Goal: Navigation & Orientation: Find specific page/section

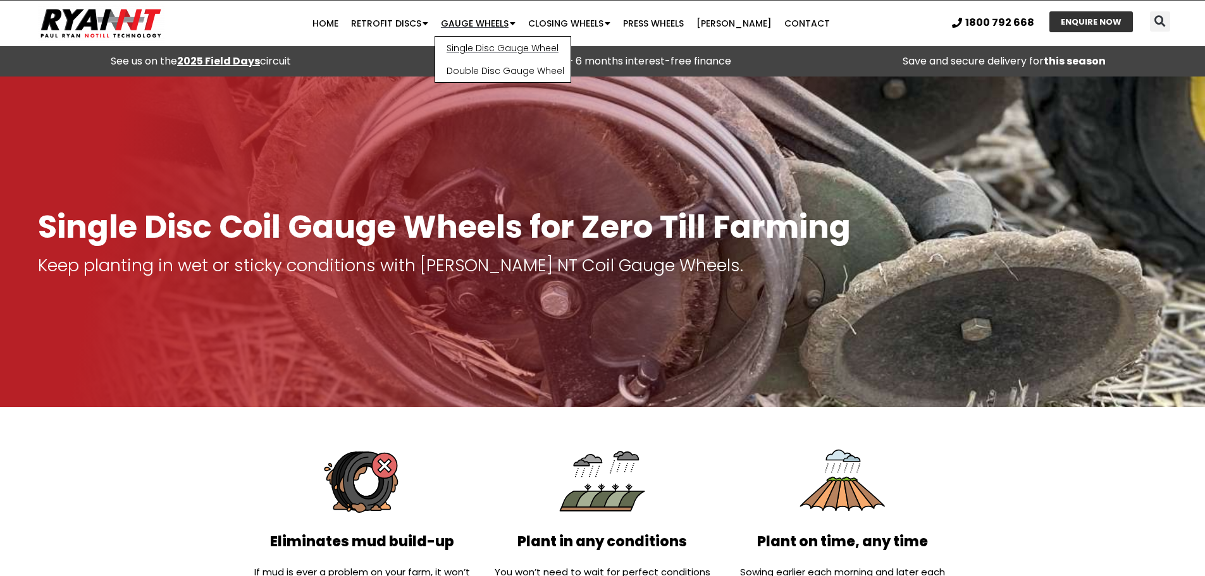
click at [499, 47] on link "Single Disc Gauge Wheel" at bounding box center [502, 48] width 135 height 23
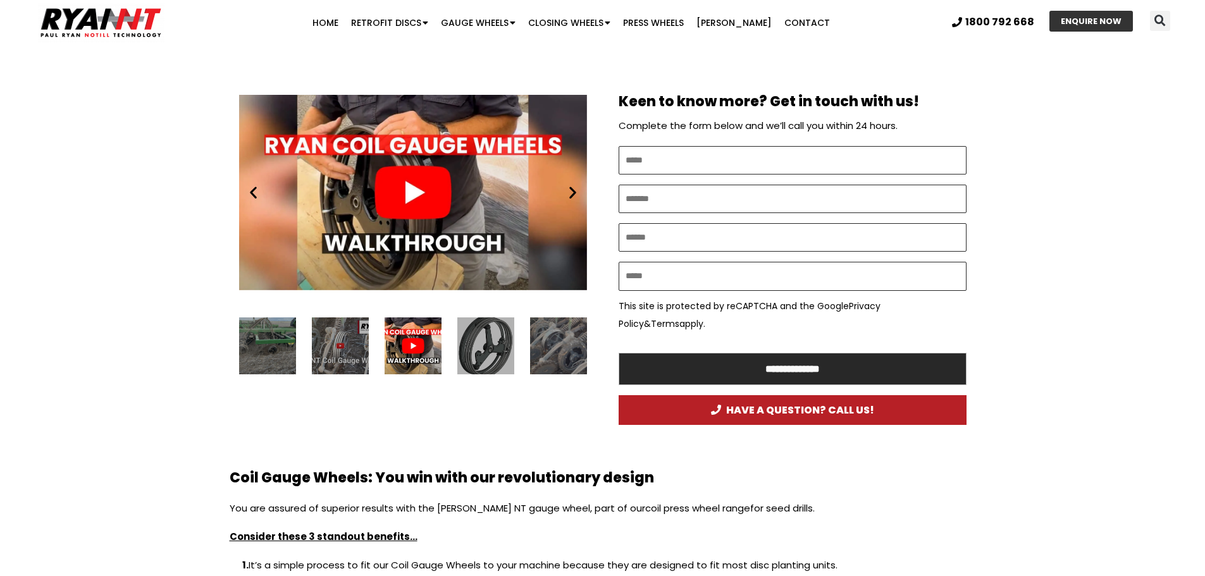
scroll to position [633, 0]
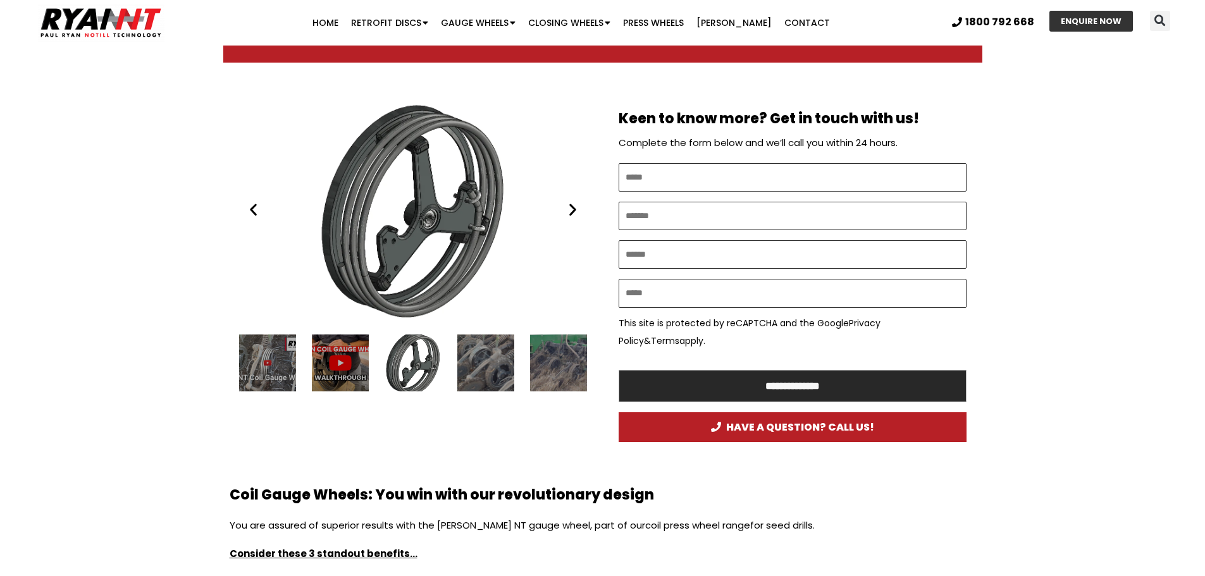
click at [428, 273] on div "RYAN NT Coil Gauge Wheel 2023" at bounding box center [413, 210] width 348 height 218
click at [423, 349] on div "RYAN NT Coil Gauge Wheel 2023" at bounding box center [413, 363] width 57 height 57
click at [502, 369] on div "4 / 14" at bounding box center [485, 363] width 57 height 57
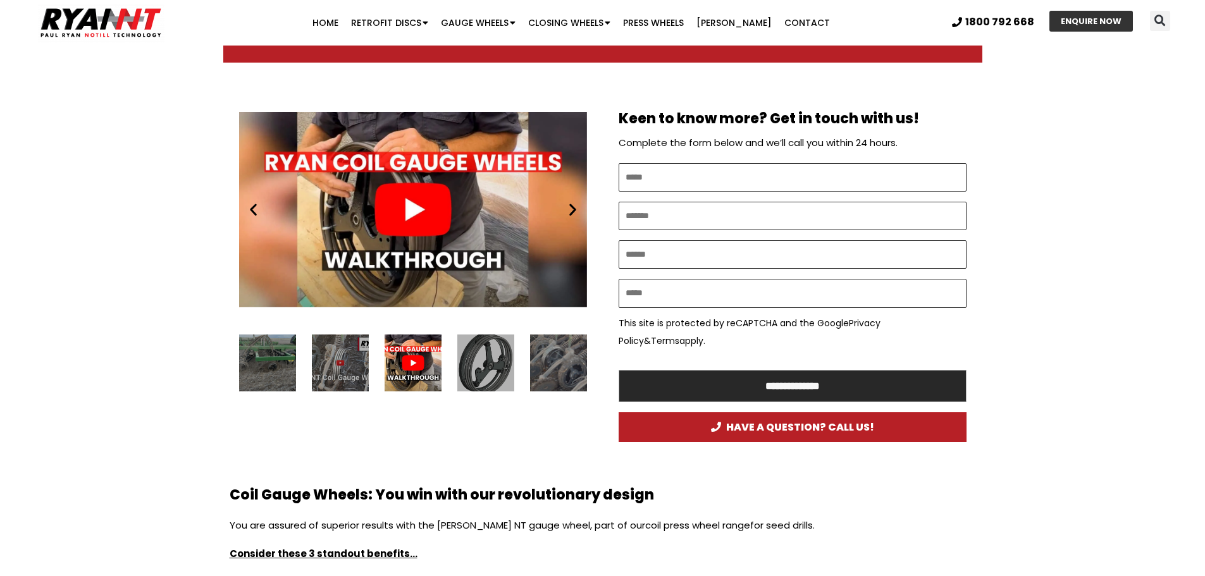
click at [536, 364] on div "4 / 14" at bounding box center [558, 363] width 57 height 57
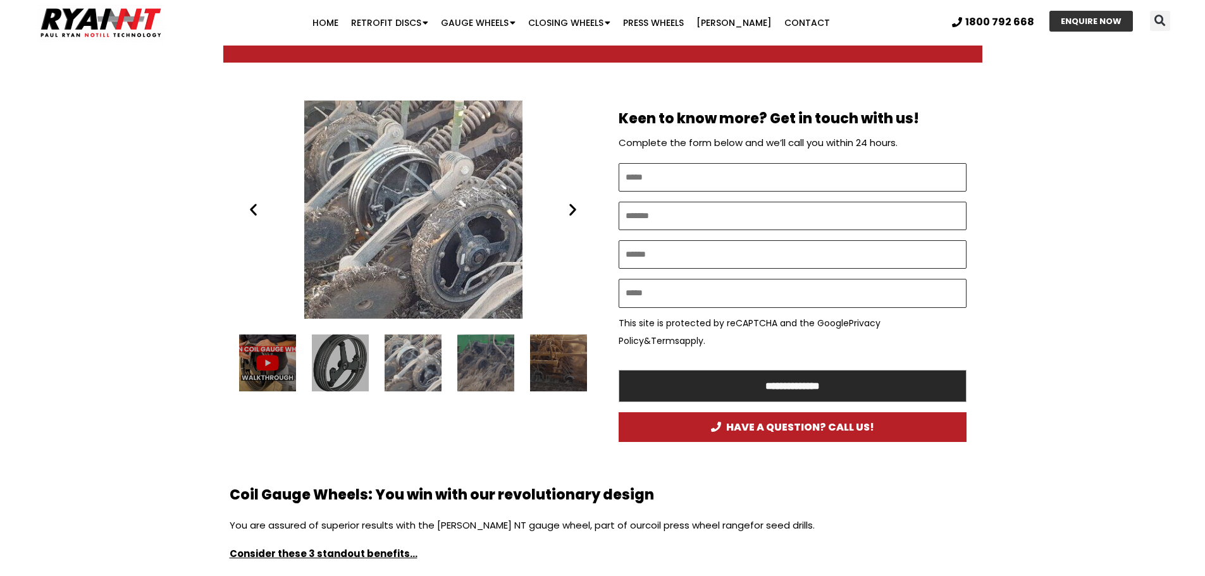
click at [482, 362] on div "5 / 14" at bounding box center [485, 363] width 57 height 57
click at [555, 347] on div "6 / 14" at bounding box center [558, 363] width 57 height 57
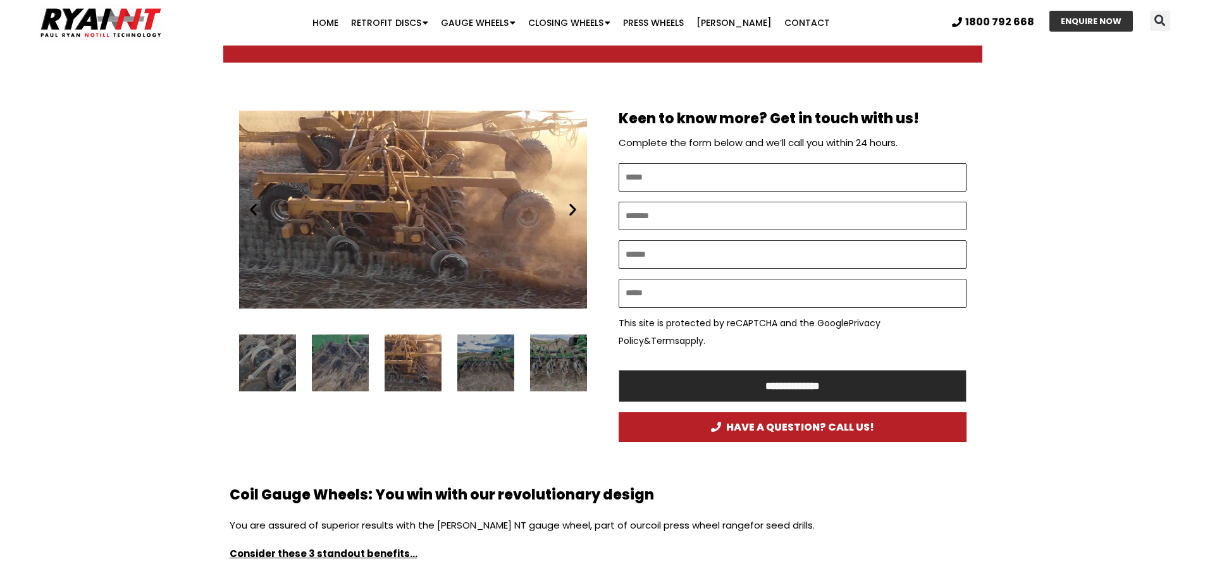
click at [558, 356] on div "8 / 14" at bounding box center [558, 363] width 57 height 57
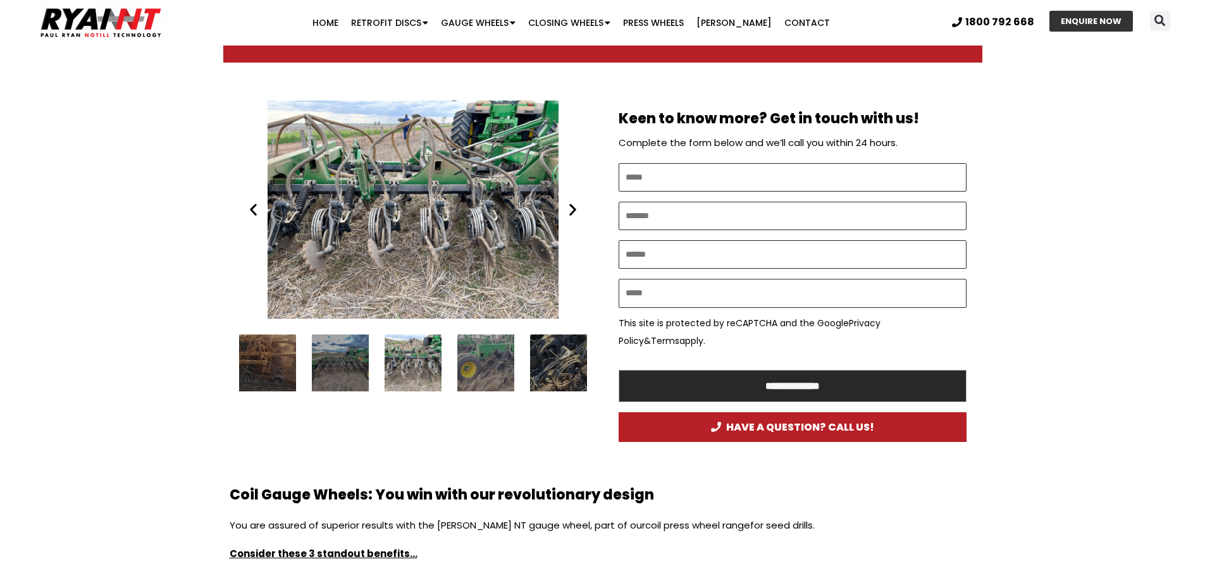
click at [574, 366] on div "10 / 14" at bounding box center [558, 363] width 57 height 57
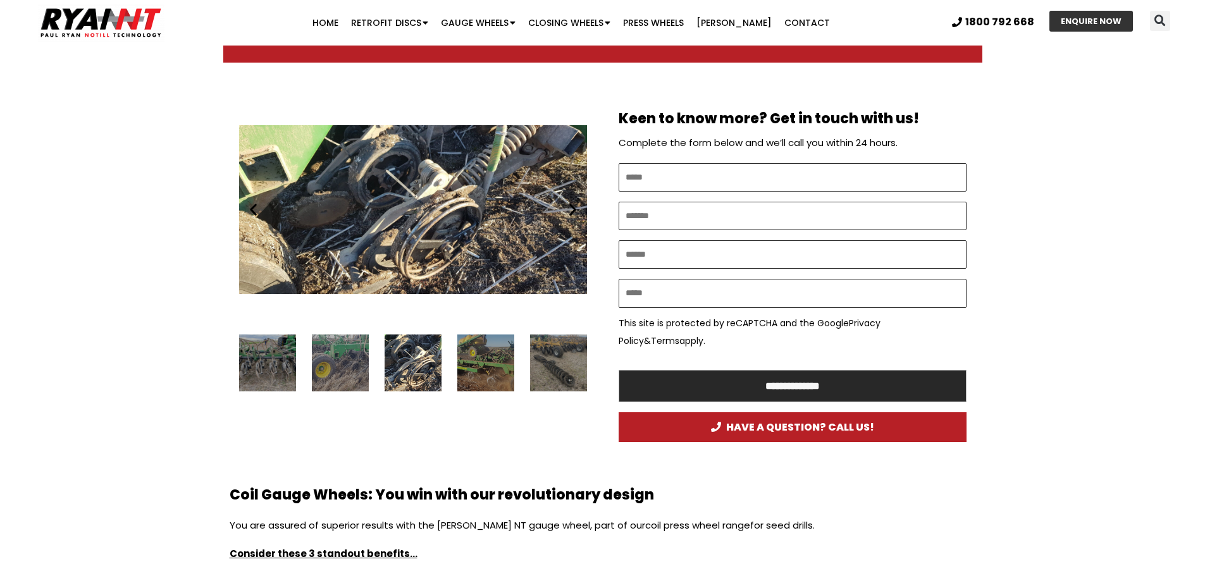
click at [544, 364] on div "12 / 14" at bounding box center [558, 363] width 57 height 57
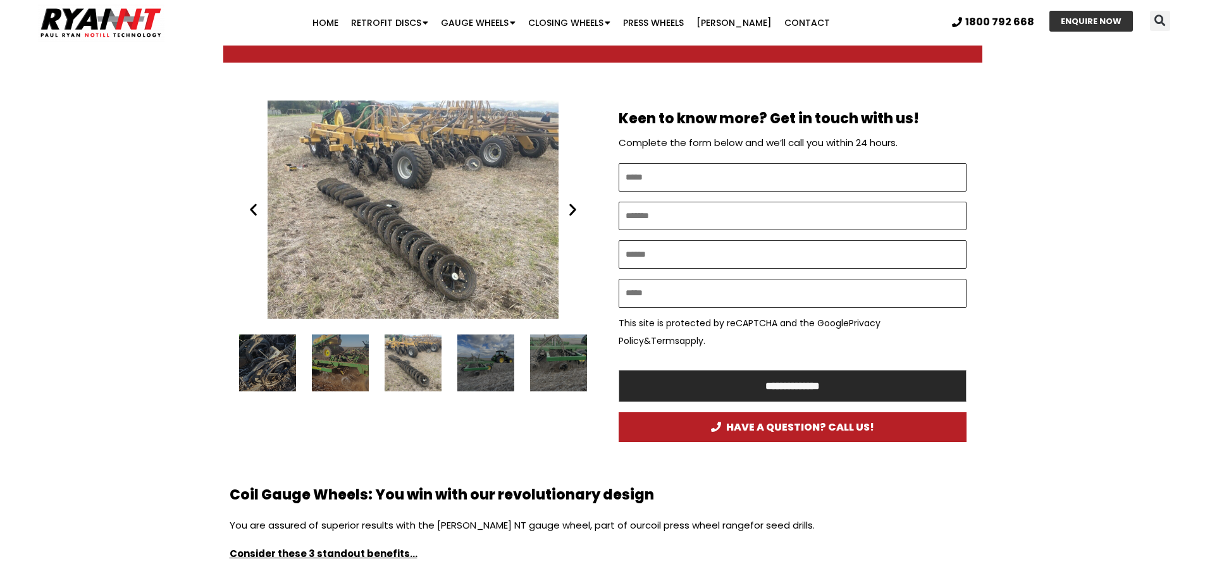
click at [544, 366] on div "14 / 14" at bounding box center [558, 363] width 57 height 57
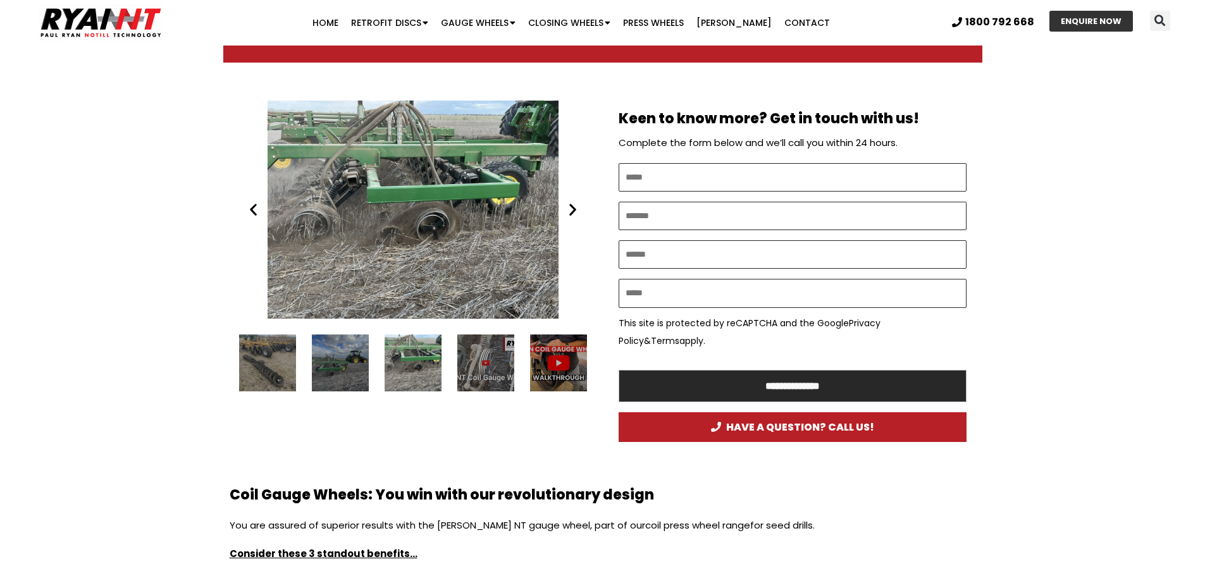
click at [537, 383] on div "2 / 14" at bounding box center [558, 363] width 57 height 57
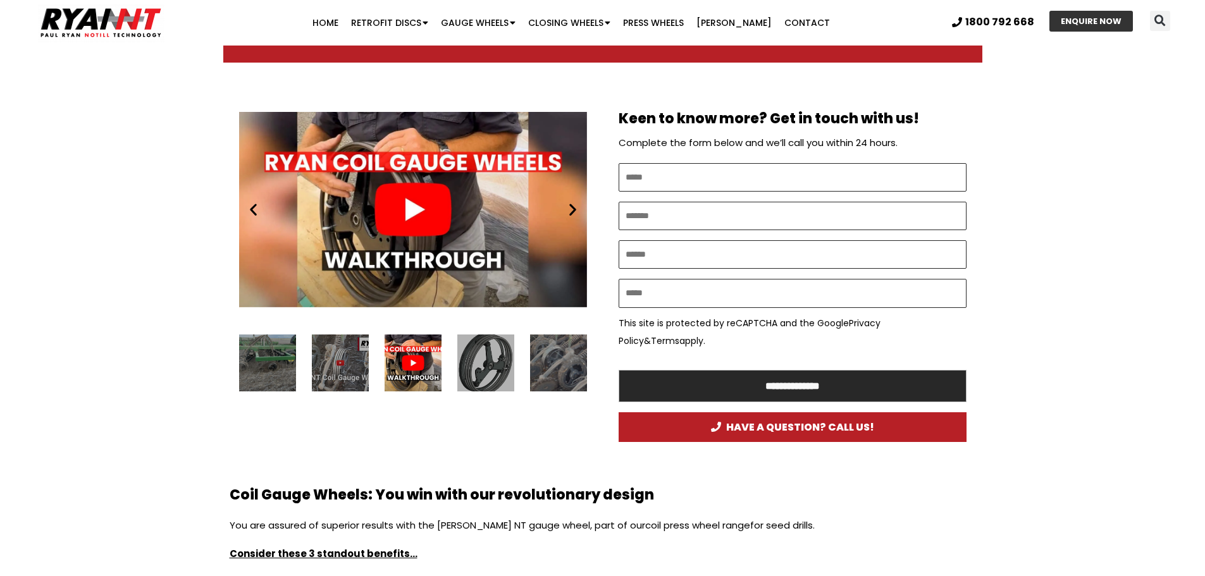
click at [554, 379] on div "4 / 14" at bounding box center [558, 363] width 57 height 57
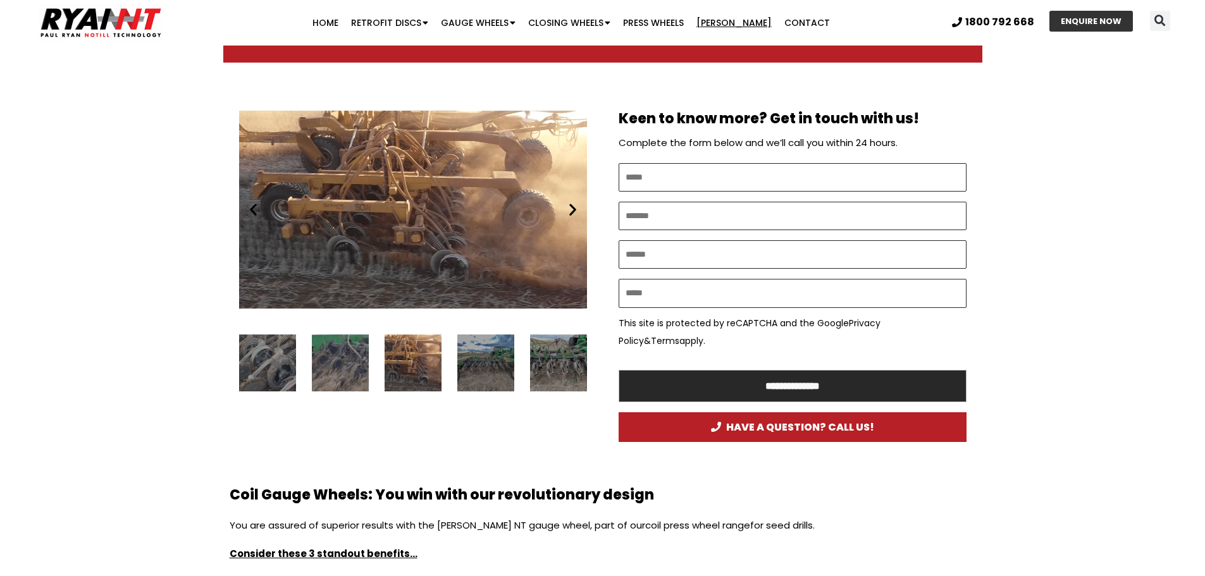
click at [724, 20] on link "[PERSON_NAME]" at bounding box center [734, 22] width 88 height 25
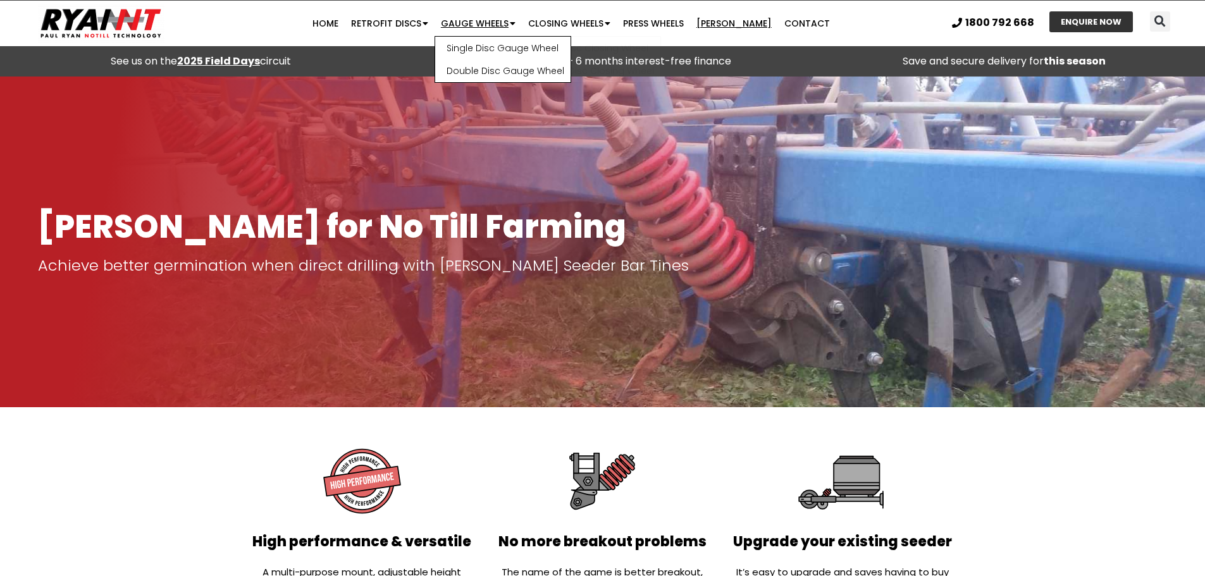
click at [504, 23] on link "Gauge Wheels" at bounding box center [478, 23] width 87 height 25
click at [514, 51] on link "Single Disc Gauge Wheel" at bounding box center [502, 48] width 135 height 23
